Goal: Book appointment/travel/reservation

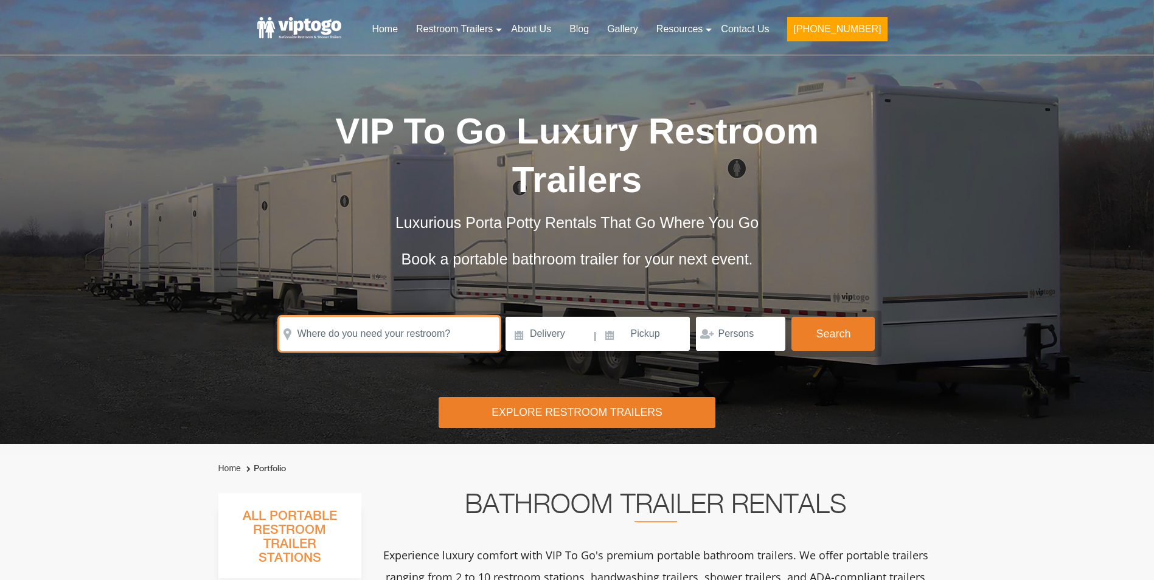
click at [408, 317] on input "text" at bounding box center [389, 334] width 220 height 34
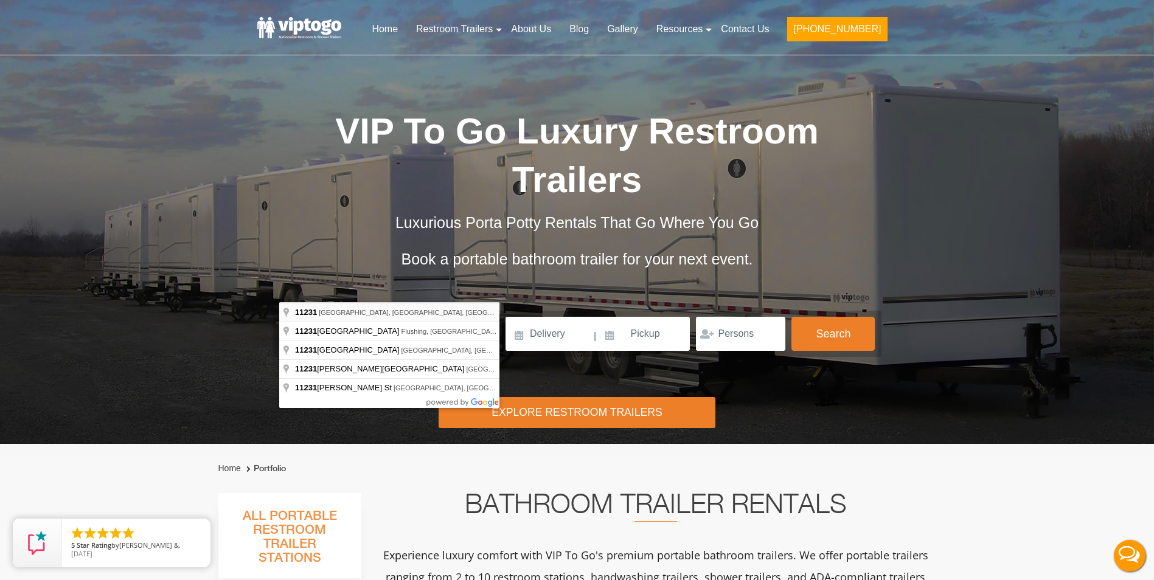
type input "[GEOGRAPHIC_DATA], [GEOGRAPHIC_DATA]"
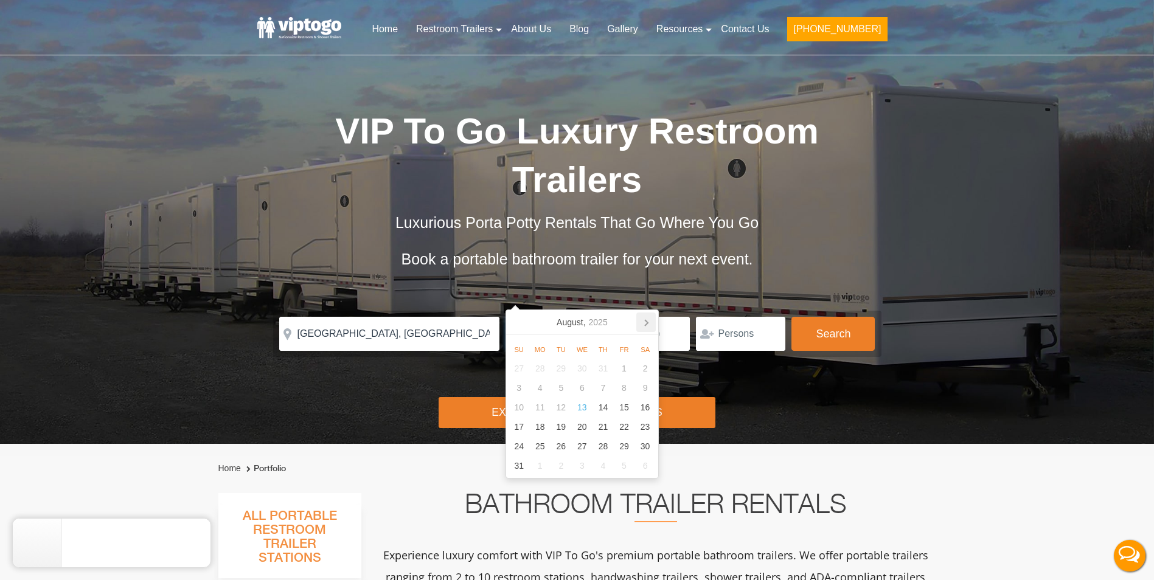
click at [639, 326] on icon at bounding box center [645, 322] width 19 height 19
click at [642, 325] on icon at bounding box center [645, 322] width 19 height 19
click at [520, 317] on input at bounding box center [549, 334] width 87 height 34
click at [608, 387] on div "9" at bounding box center [603, 387] width 21 height 19
type input "[DATE]"
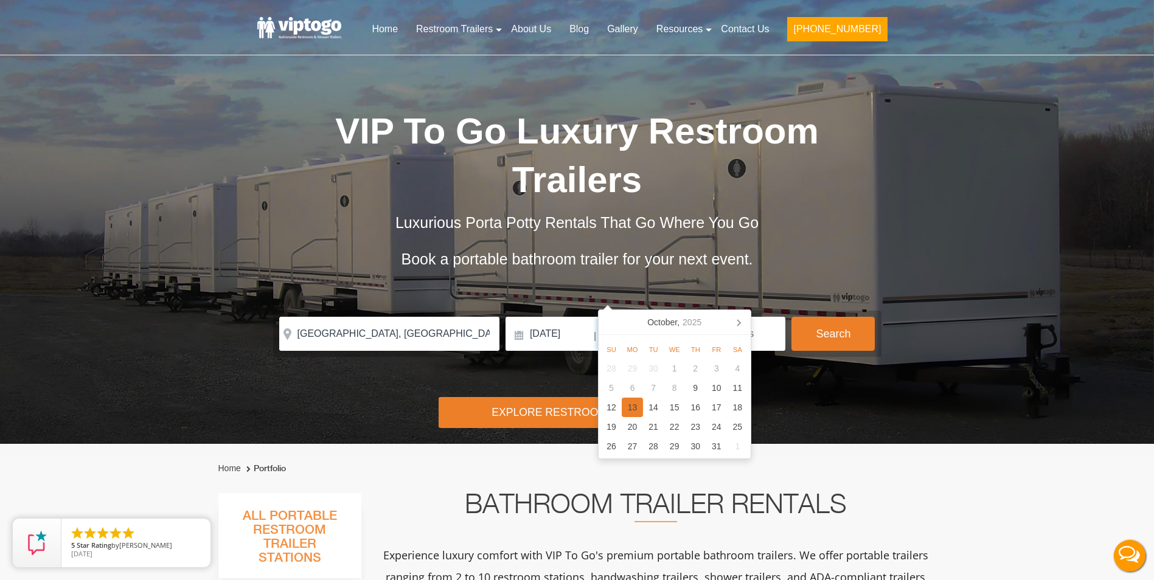
click at [637, 405] on div "13" at bounding box center [632, 407] width 21 height 19
type input "[DATE]"
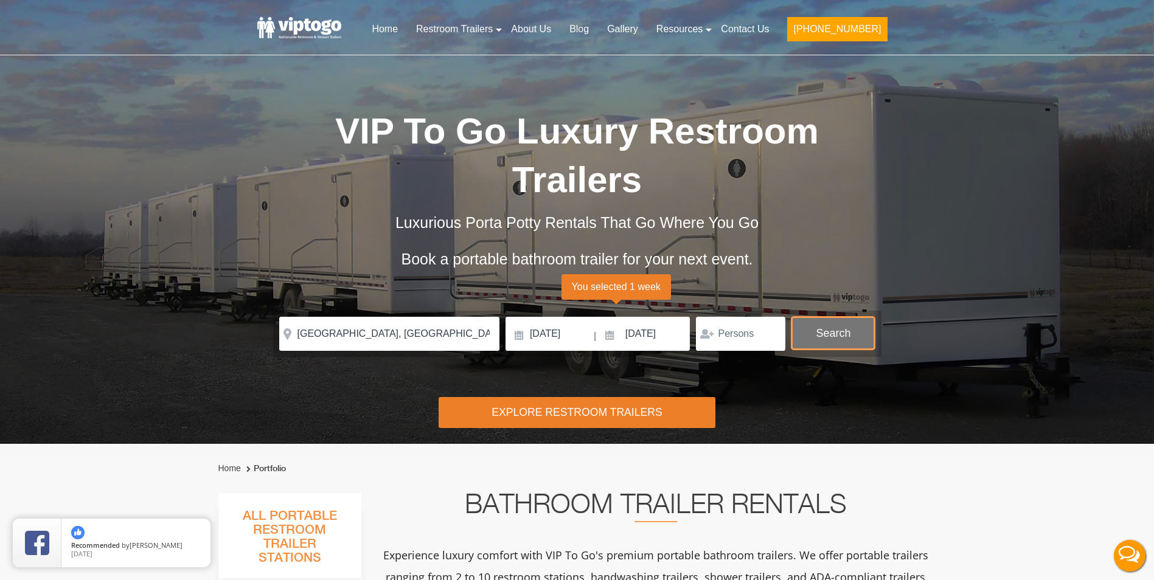
click at [835, 317] on button "Search" at bounding box center [832, 333] width 83 height 33
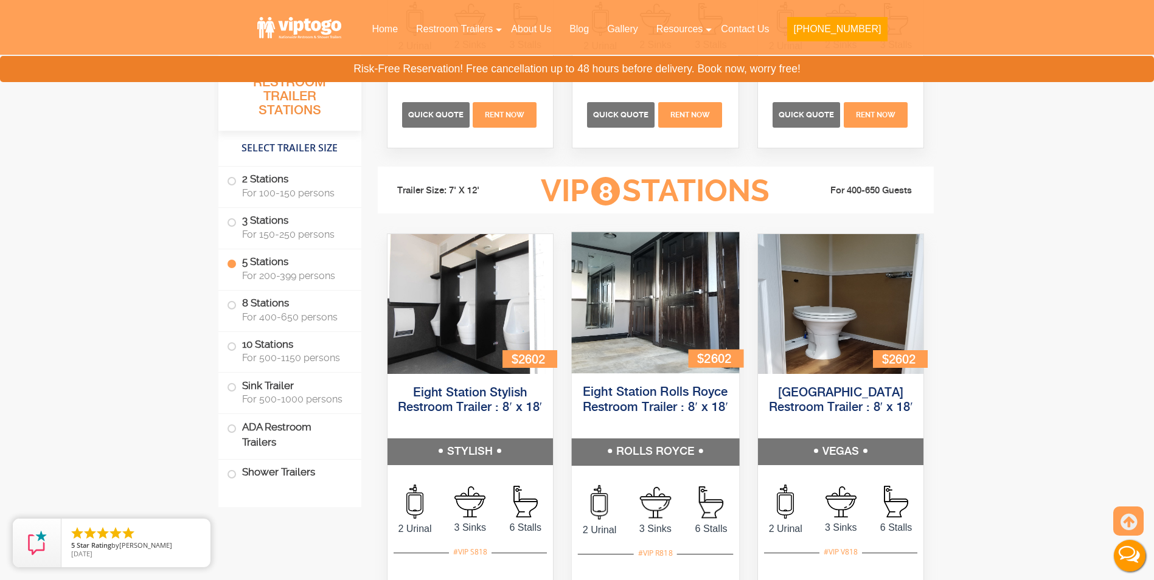
scroll to position [2196, 0]
